Goal: Information Seeking & Learning: Find specific fact

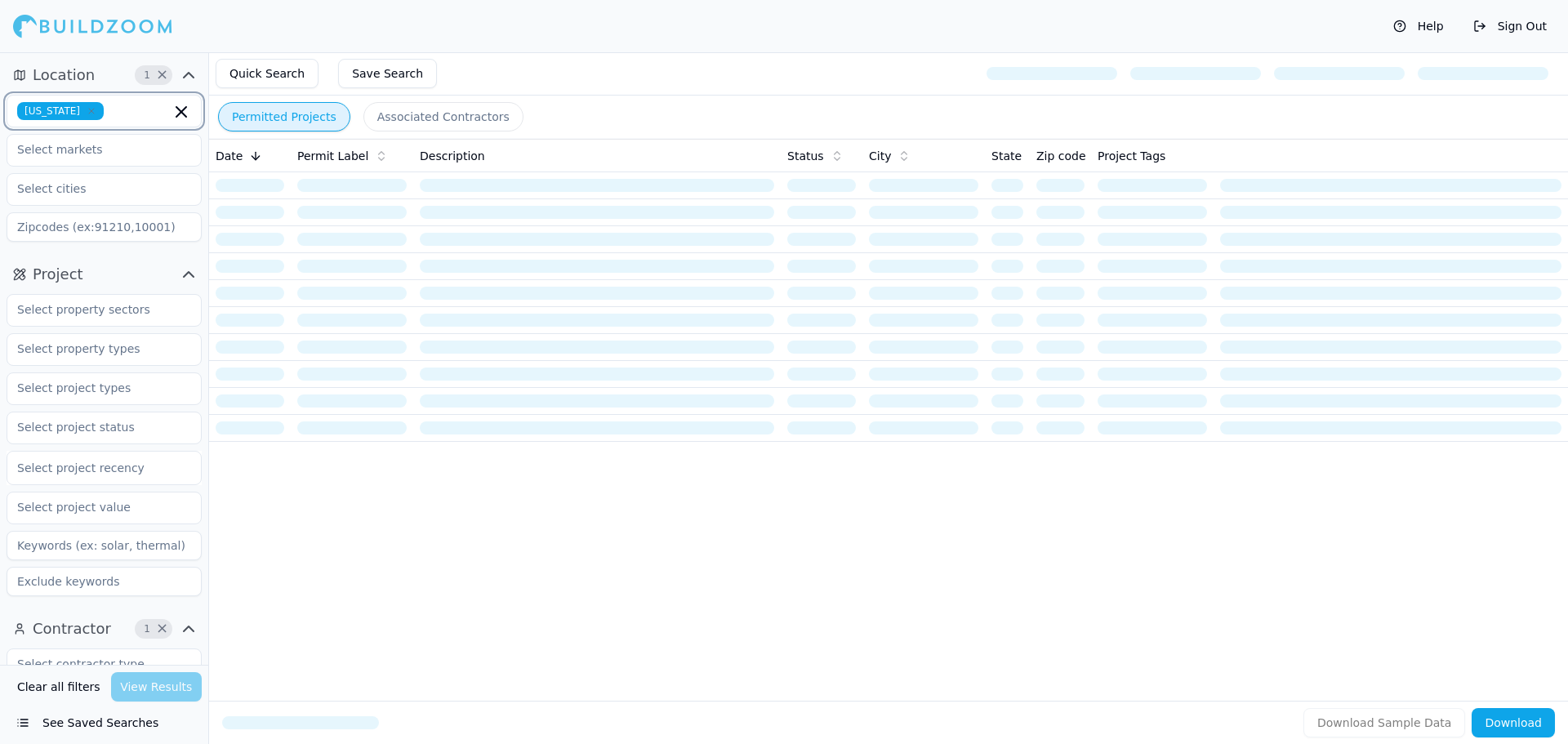
click at [184, 114] on icon "button" at bounding box center [181, 112] width 10 height 10
click at [328, 465] on div "Date Permit Label Description Status City State Zip code Project Tags" at bounding box center [888, 394] width 1359 height 510
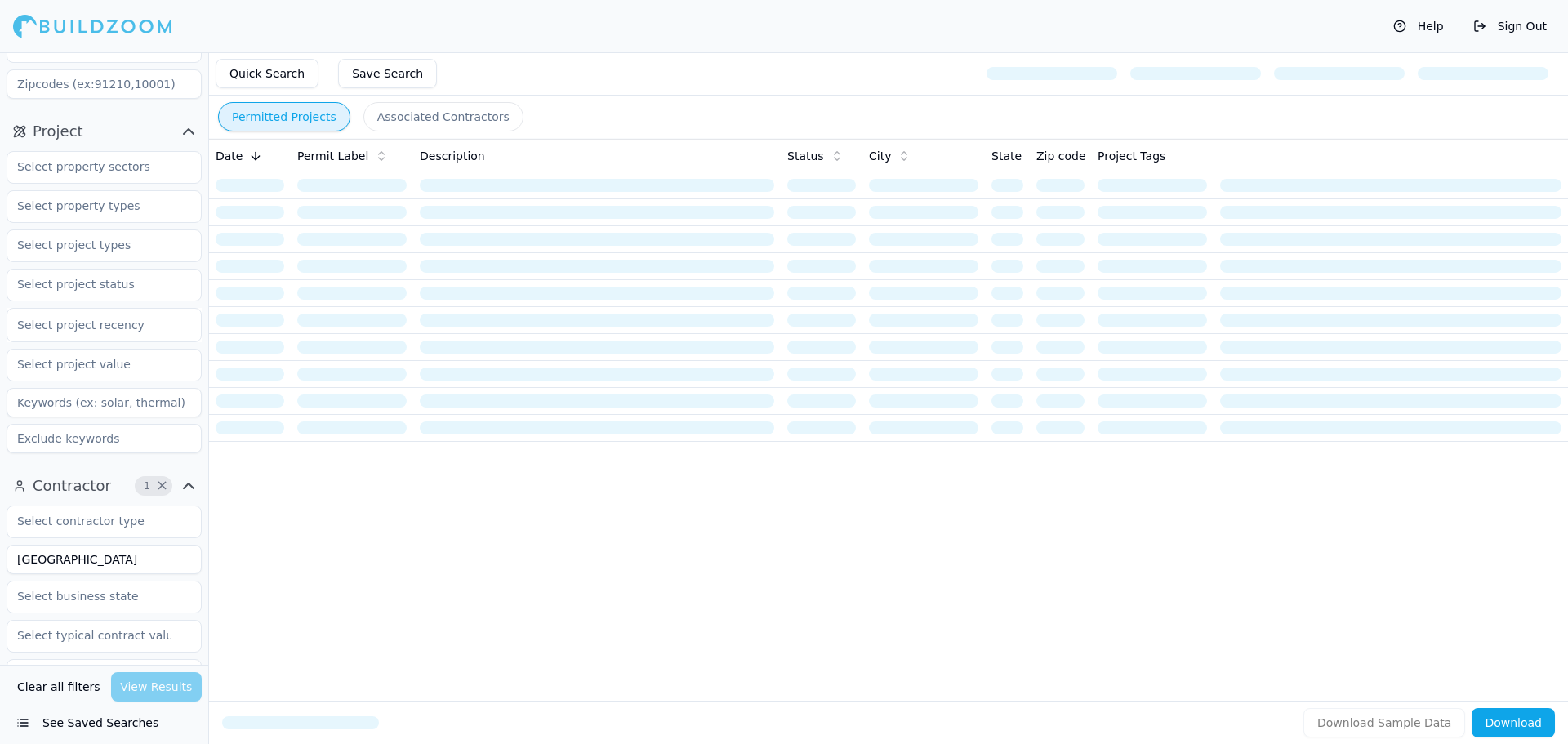
scroll to position [164, 0]
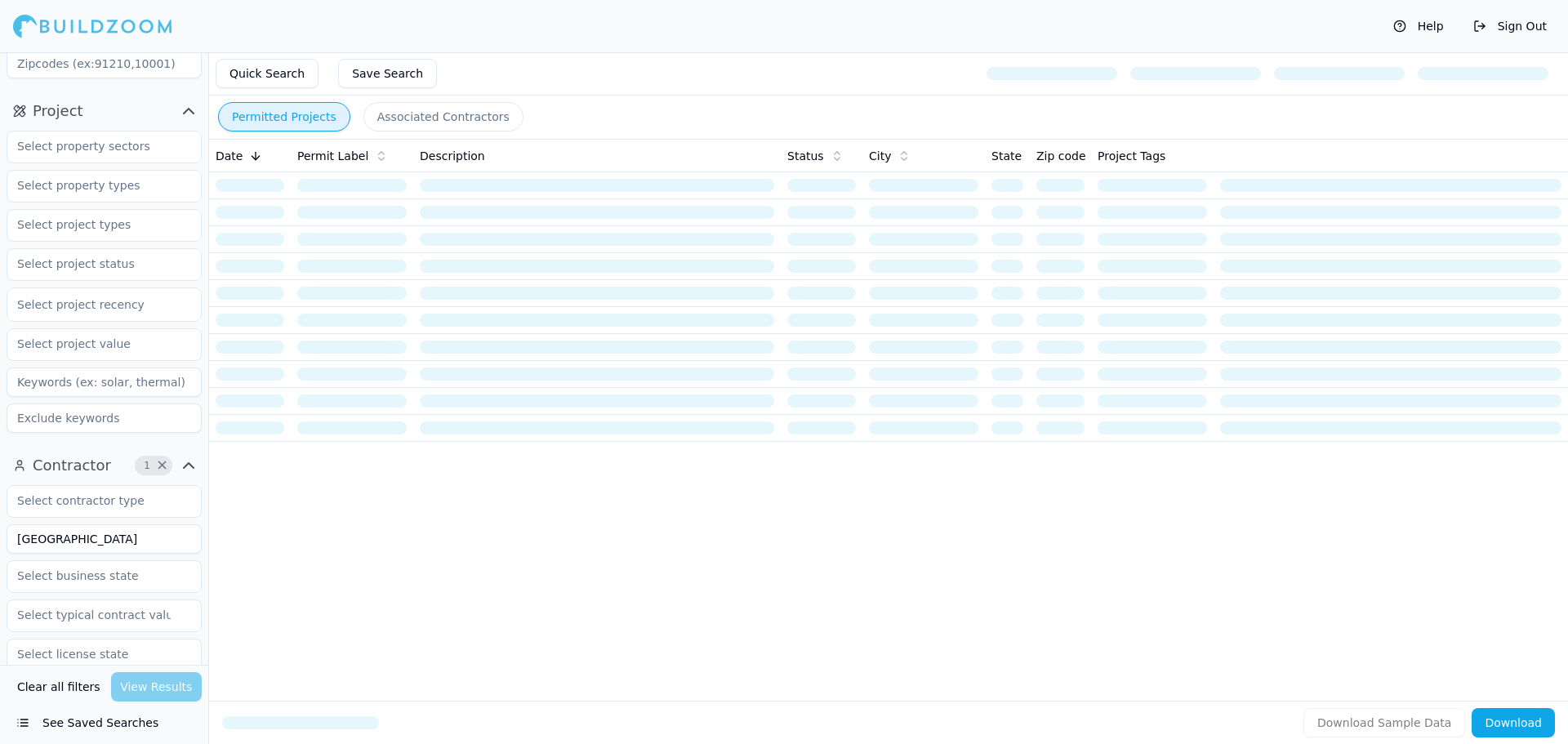
drag, startPoint x: 102, startPoint y: 538, endPoint x: 8, endPoint y: 576, distance: 101.4
click at [8, 576] on div "New England Verified License Has Phone Has Email Has Permits Min Permits (All T…" at bounding box center [104, 735] width 195 height 500
click at [307, 552] on div "Date Permit Label Description Status City State Zip code Project Tags" at bounding box center [888, 394] width 1359 height 510
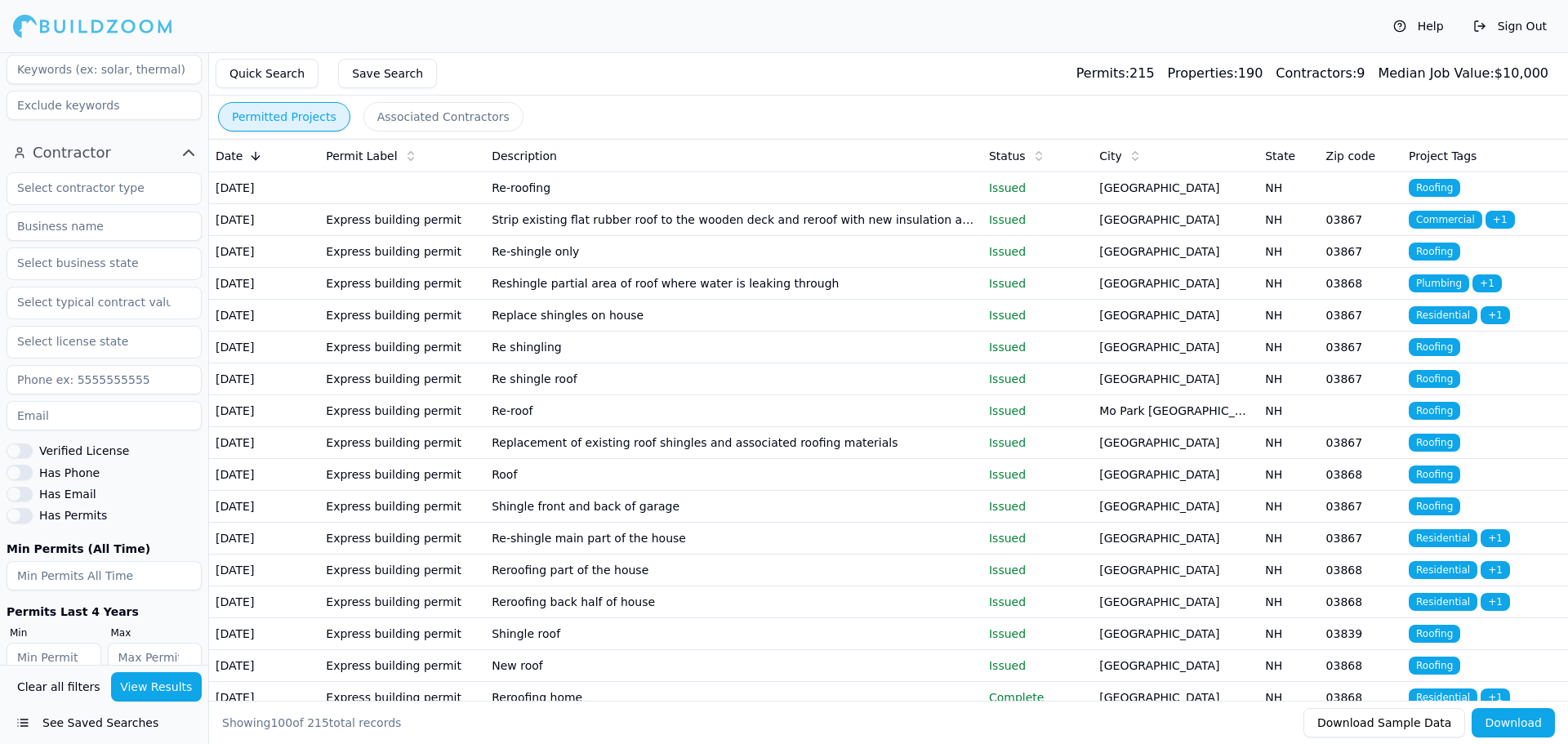
scroll to position [491, 0]
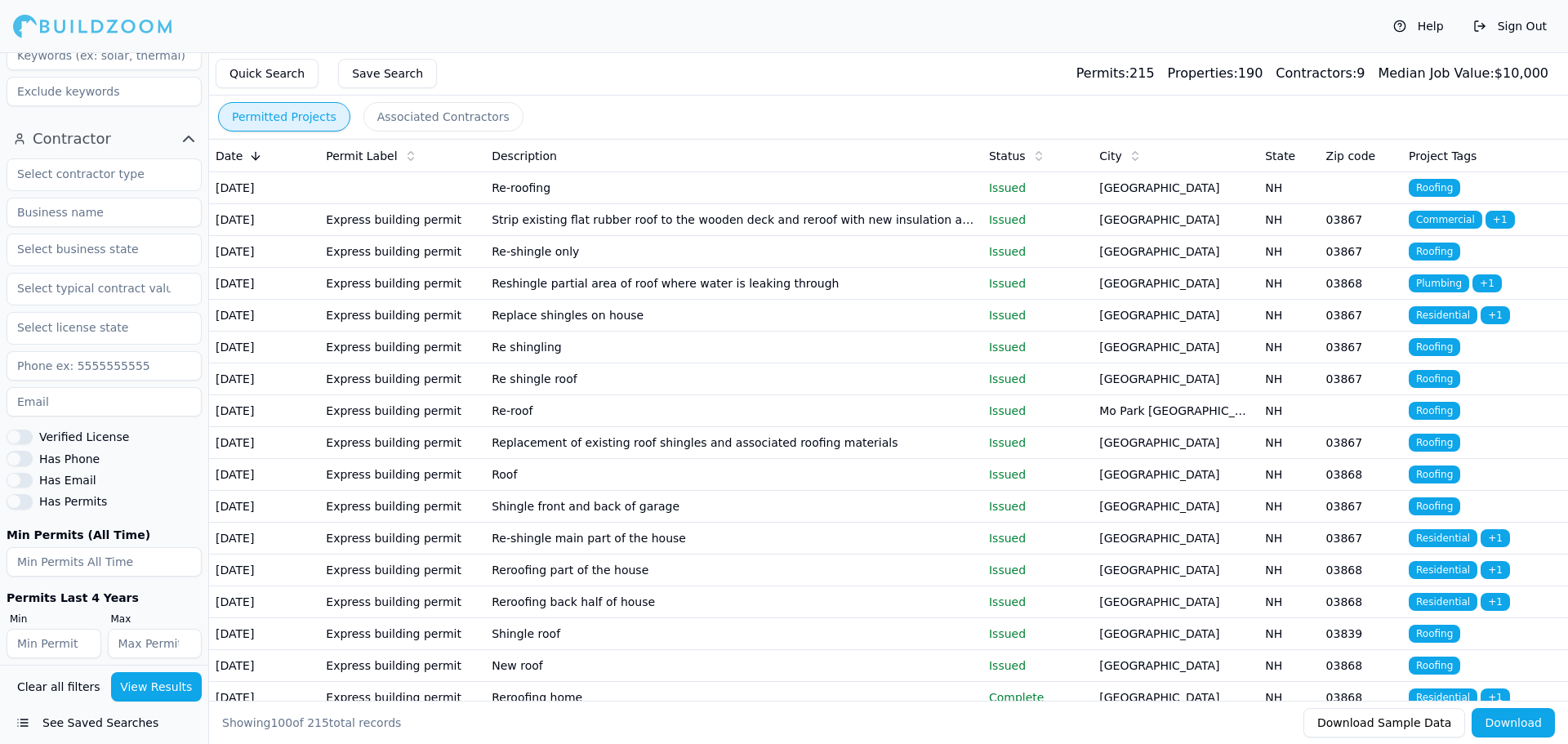
click at [92, 213] on input at bounding box center [104, 212] width 195 height 29
type input "Op2 Construction"
click at [139, 686] on button "View Results" at bounding box center [157, 687] width 92 height 29
